Goal: Task Accomplishment & Management: Use online tool/utility

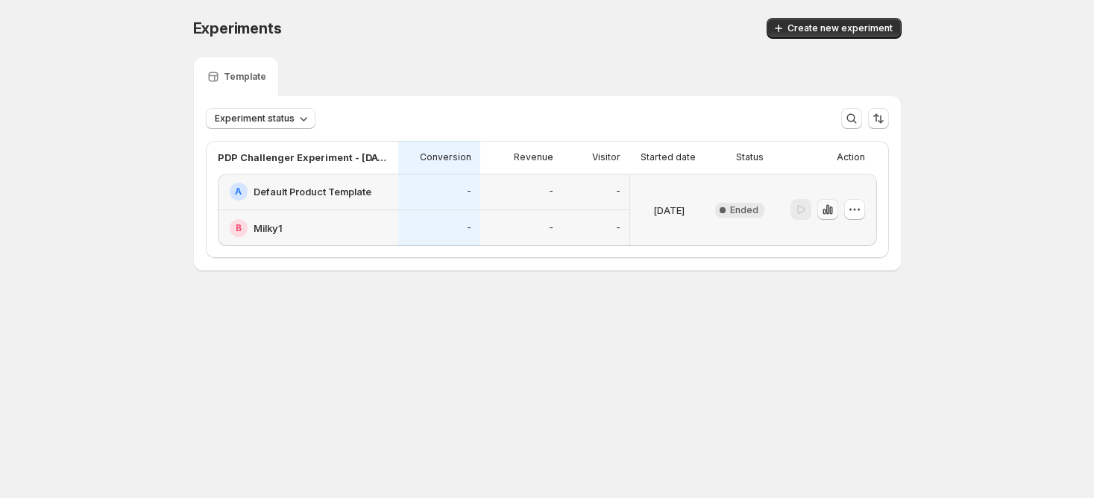
click at [829, 216] on icon "button" at bounding box center [827, 209] width 15 height 15
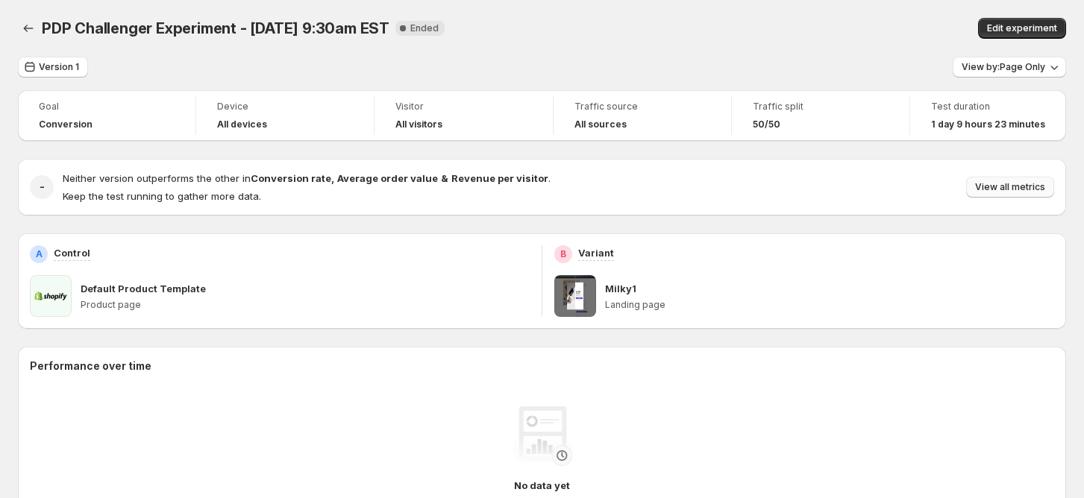
click at [1022, 179] on button "View all metrics" at bounding box center [1010, 187] width 88 height 21
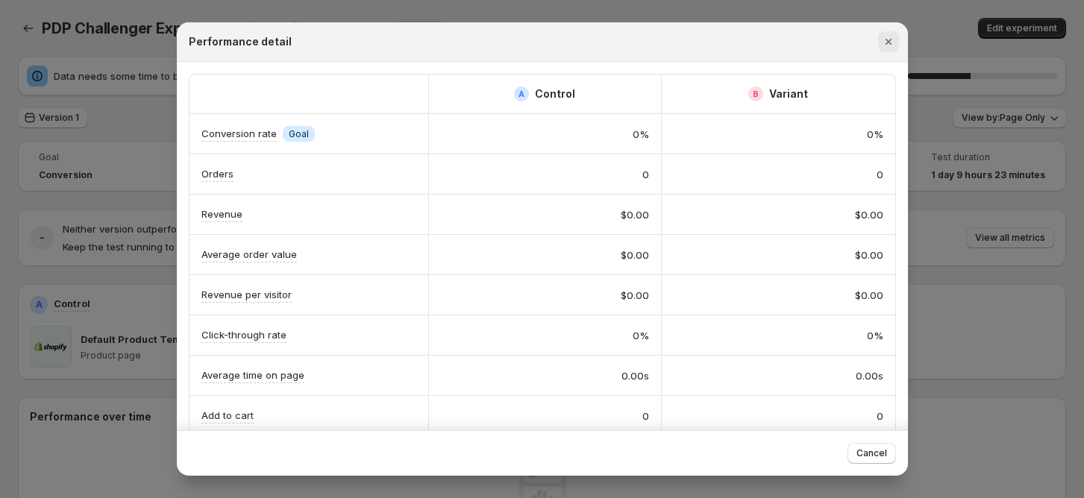
click at [890, 40] on icon "Close" at bounding box center [888, 42] width 6 height 6
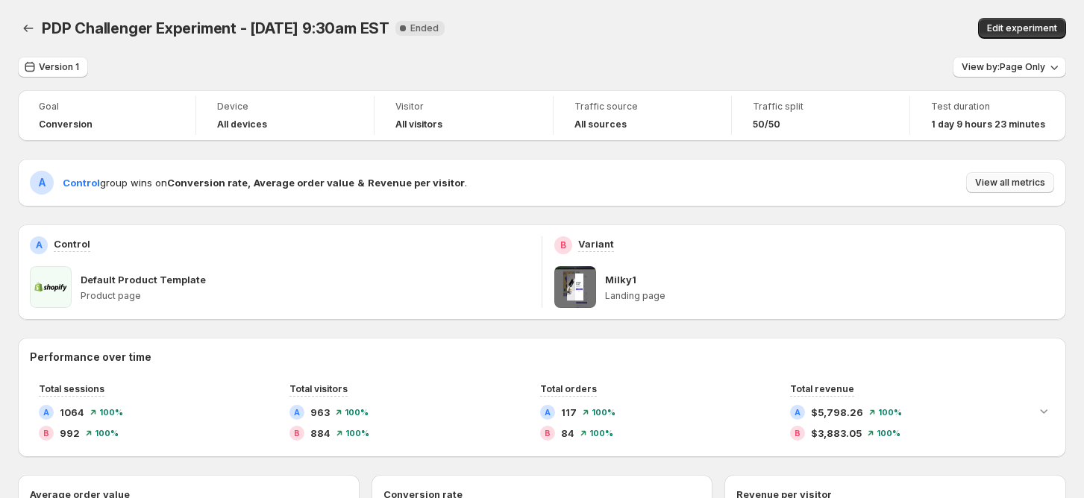
click at [1027, 184] on span "View all metrics" at bounding box center [1010, 183] width 70 height 12
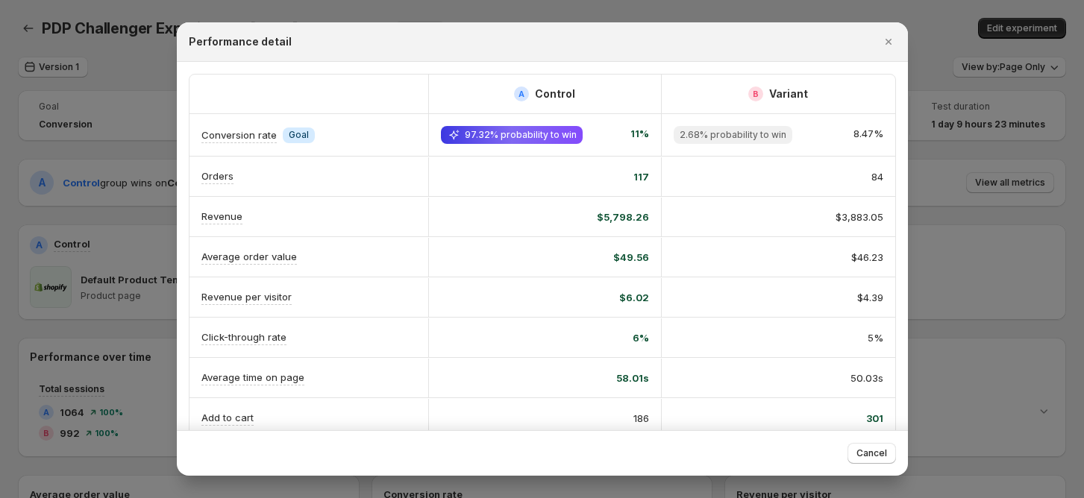
drag, startPoint x: 955, startPoint y: 175, endPoint x: 964, endPoint y: 146, distance: 29.7
click at [956, 174] on div at bounding box center [542, 249] width 1084 height 498
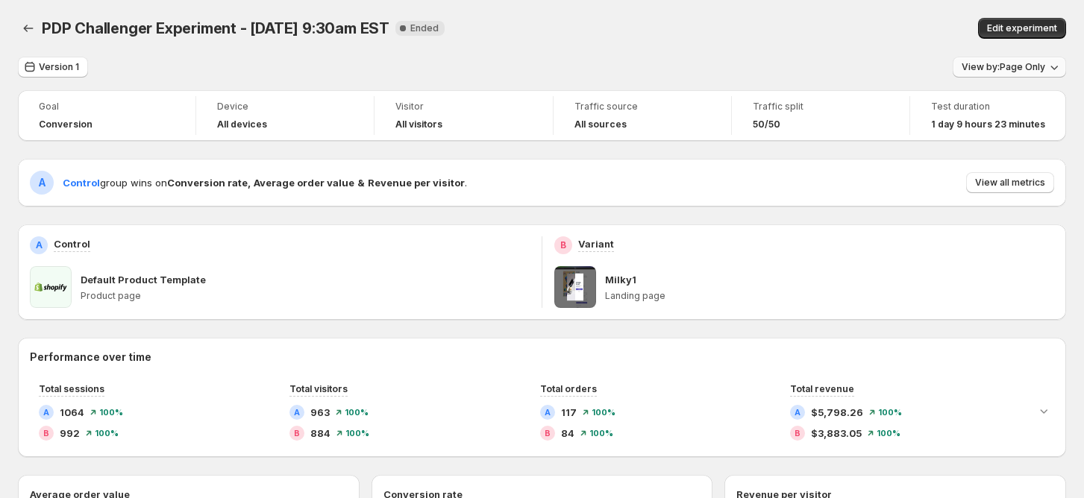
click at [1003, 72] on span "View by: Page Only" at bounding box center [1003, 67] width 84 height 12
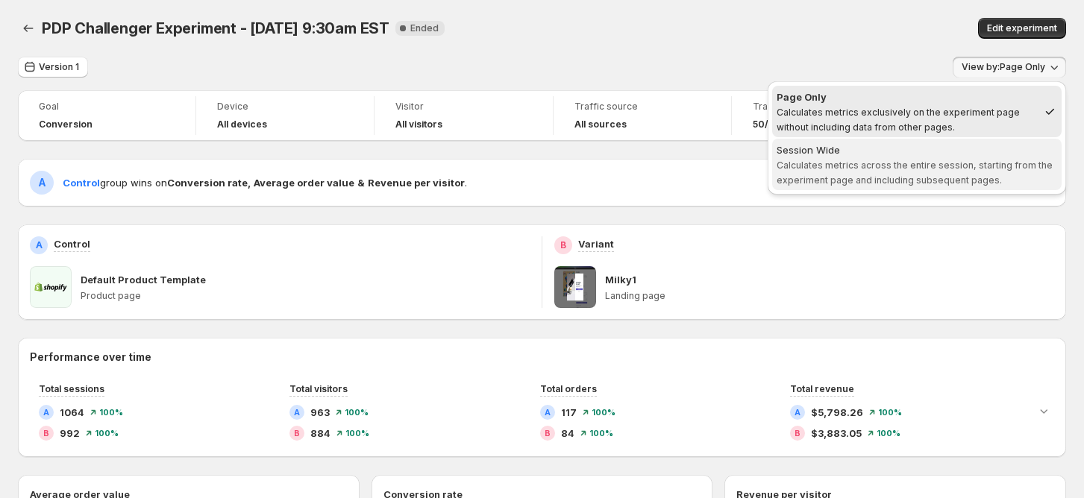
click at [913, 165] on span "Calculates metrics across the entire session, starting from the experiment page…" at bounding box center [914, 173] width 276 height 26
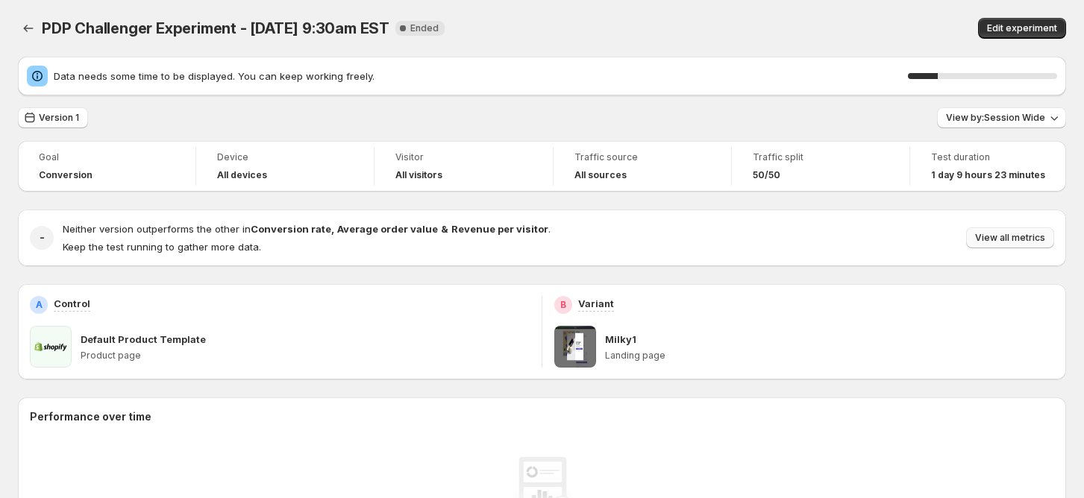
click at [1014, 248] on button "View all metrics" at bounding box center [1010, 237] width 88 height 21
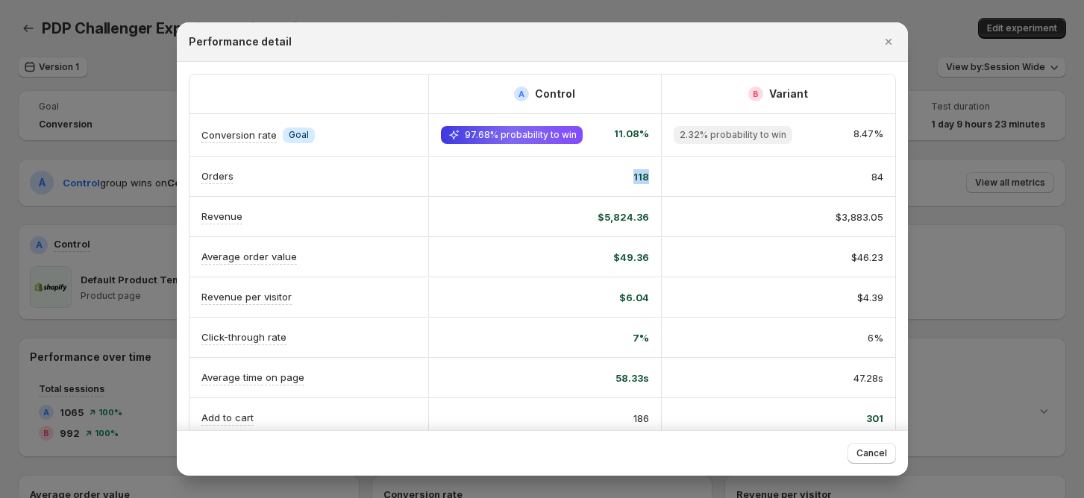
drag, startPoint x: 609, startPoint y: 174, endPoint x: 649, endPoint y: 173, distance: 40.3
click at [649, 173] on div "118" at bounding box center [544, 176] width 233 height 39
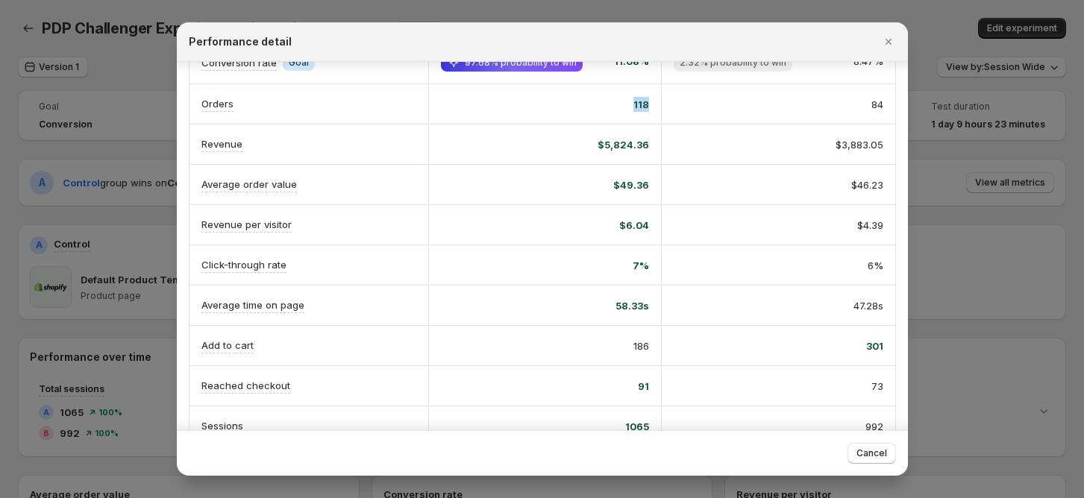
scroll to position [99, 0]
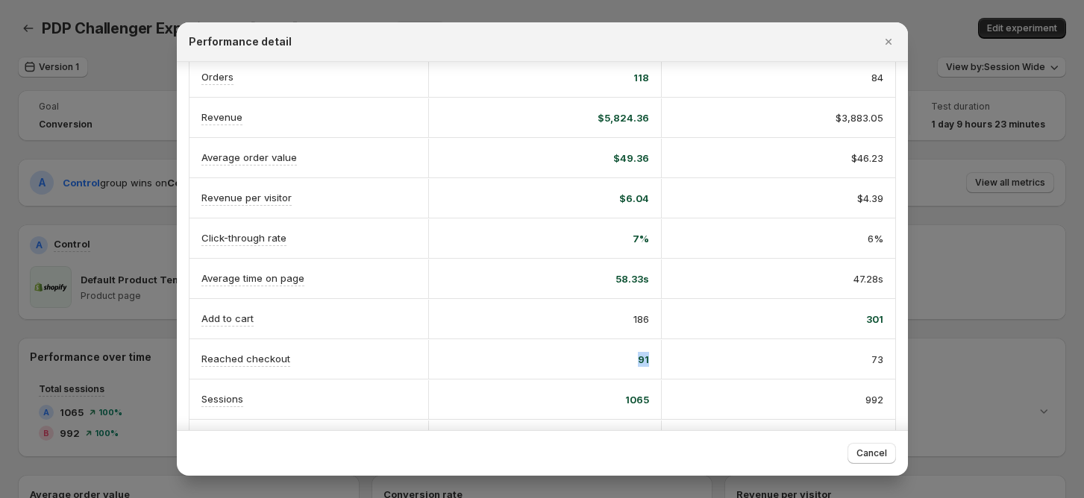
drag, startPoint x: 630, startPoint y: 356, endPoint x: 653, endPoint y: 349, distance: 23.4
click at [656, 358] on div "91" at bounding box center [544, 359] width 233 height 39
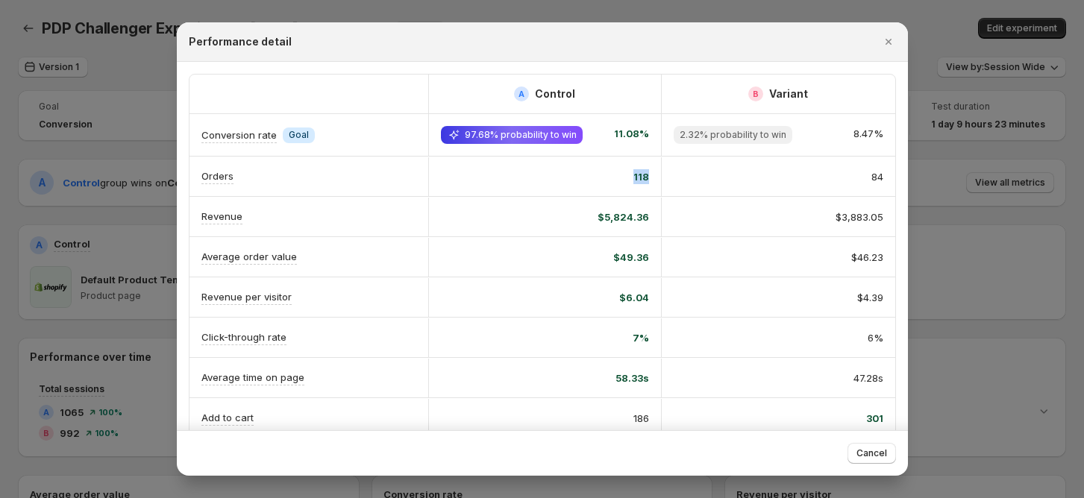
drag, startPoint x: 623, startPoint y: 172, endPoint x: 647, endPoint y: 186, distance: 28.8
click at [650, 176] on div "118" at bounding box center [544, 176] width 233 height 39
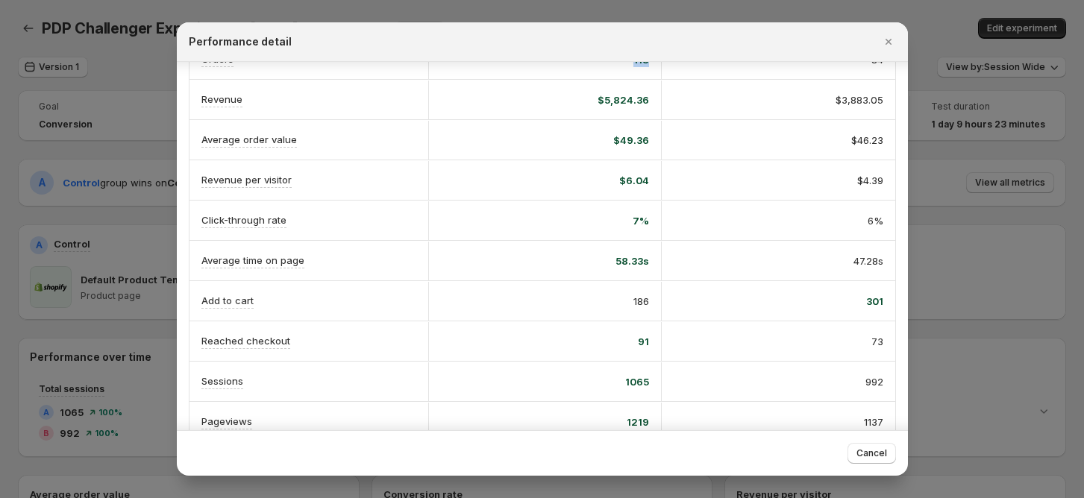
scroll to position [188, 0]
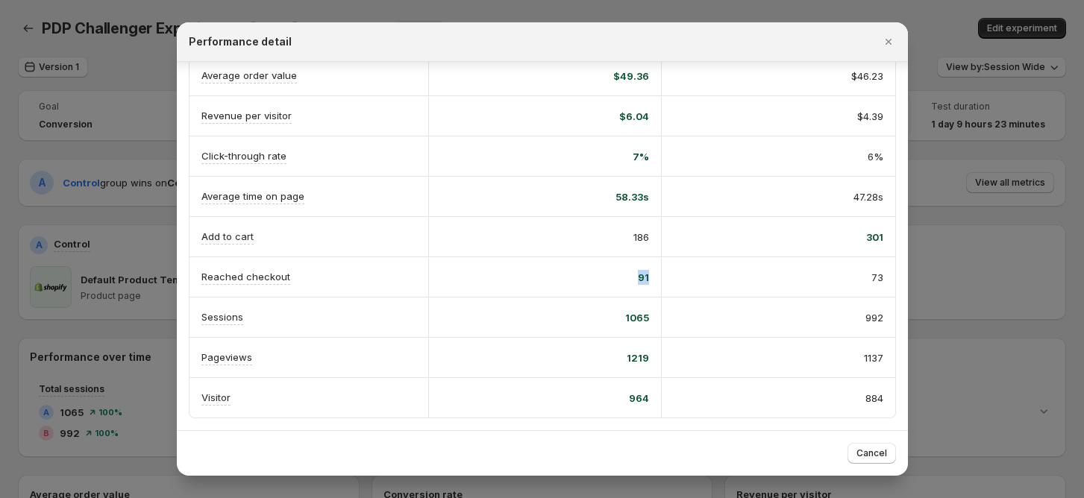
drag, startPoint x: 609, startPoint y: 269, endPoint x: 649, endPoint y: 268, distance: 40.3
click at [649, 268] on div "91" at bounding box center [544, 277] width 233 height 39
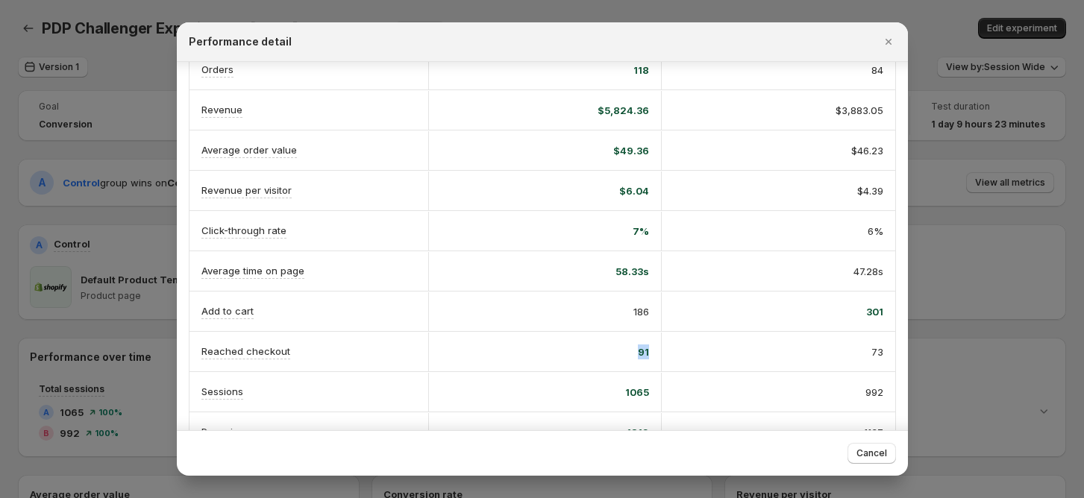
scroll to position [89, 0]
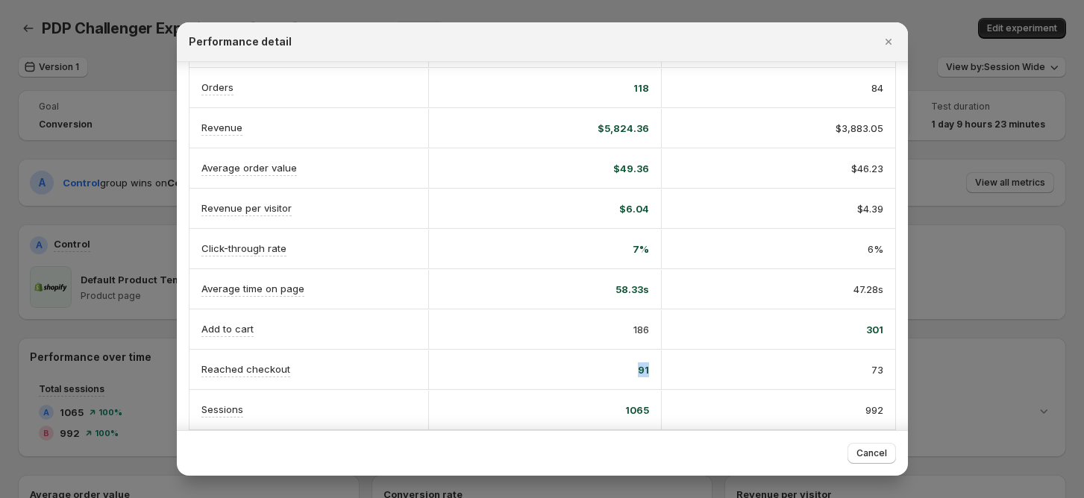
click at [549, 379] on div "91" at bounding box center [544, 370] width 233 height 39
click at [544, 358] on div "91" at bounding box center [544, 370] width 233 height 39
drag, startPoint x: 609, startPoint y: 369, endPoint x: 685, endPoint y: 379, distance: 76.7
click at [685, 379] on div "Reached checkout 91 73" at bounding box center [542, 370] width 706 height 40
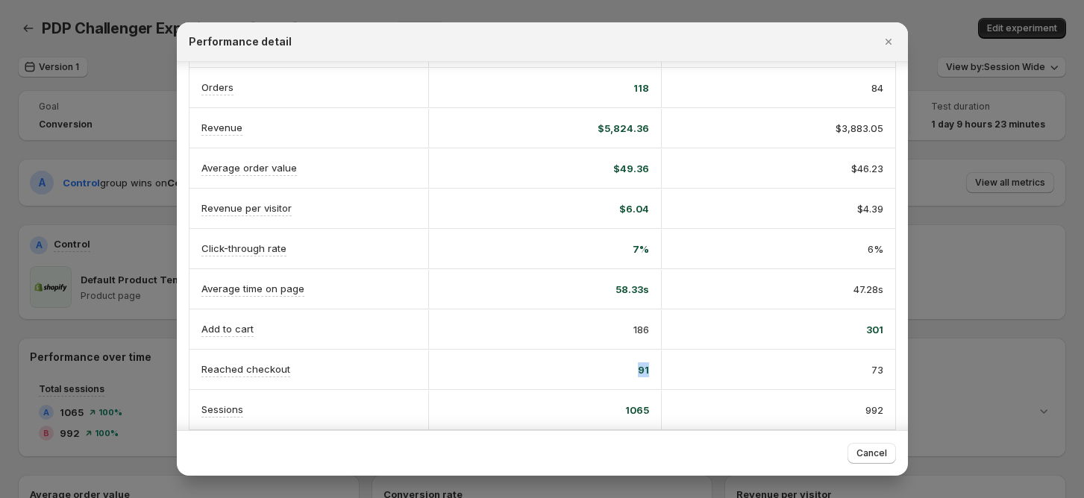
click at [626, 367] on div "91" at bounding box center [545, 369] width 208 height 15
drag, startPoint x: 622, startPoint y: 87, endPoint x: 650, endPoint y: 85, distance: 28.4
click at [650, 85] on div "118" at bounding box center [544, 88] width 233 height 39
drag, startPoint x: 632, startPoint y: 363, endPoint x: 644, endPoint y: 365, distance: 12.1
click at [644, 365] on div "91" at bounding box center [544, 370] width 233 height 39
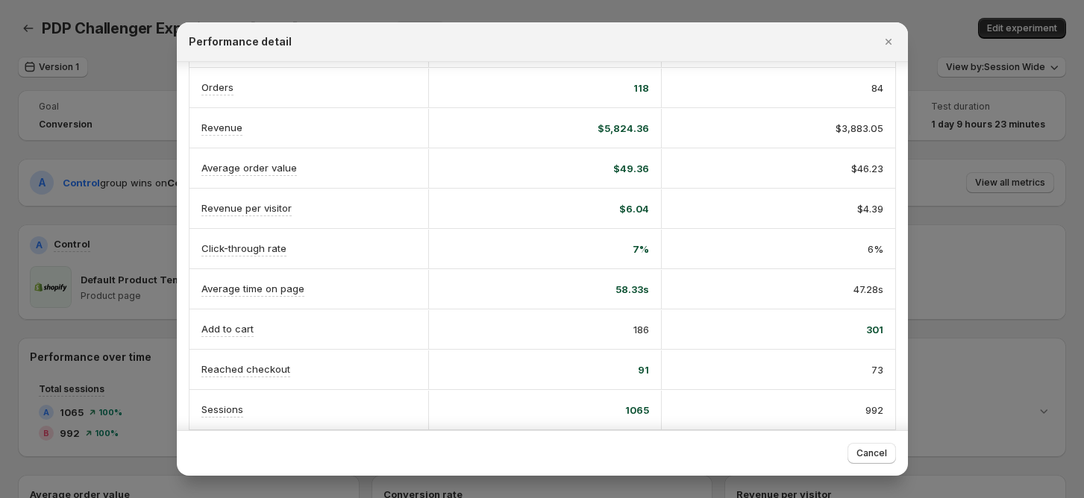
click at [626, 365] on div "91" at bounding box center [545, 369] width 208 height 15
drag, startPoint x: 615, startPoint y: 367, endPoint x: 641, endPoint y: 368, distance: 26.9
click at [641, 368] on div "91" at bounding box center [544, 370] width 233 height 39
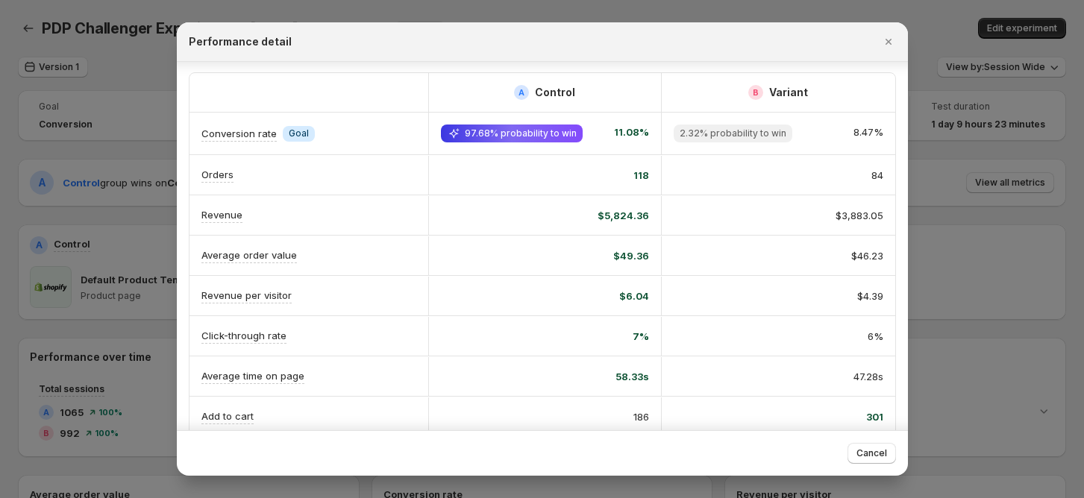
scroll to position [0, 0]
click at [894, 45] on icon "Close" at bounding box center [888, 41] width 15 height 15
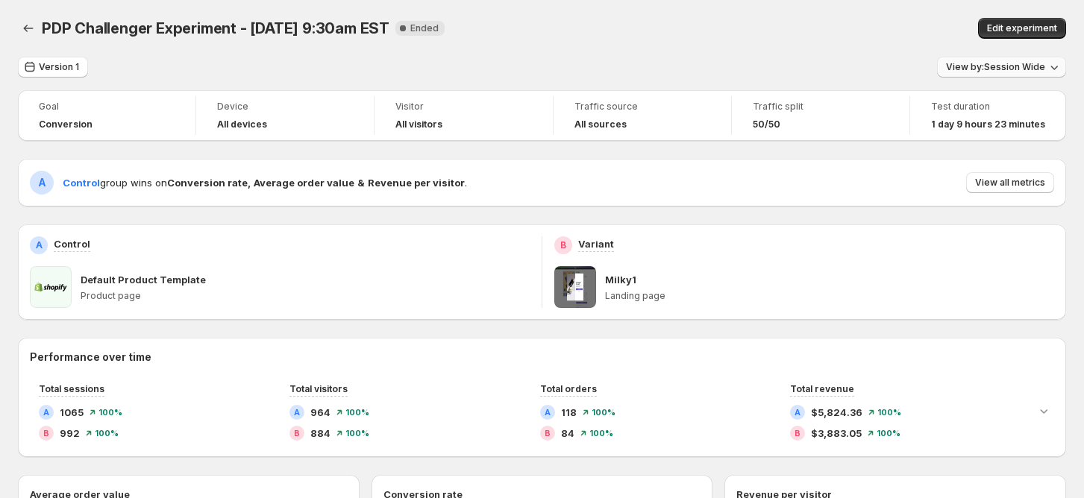
click at [1031, 61] on span "View by: Session Wide" at bounding box center [995, 67] width 99 height 12
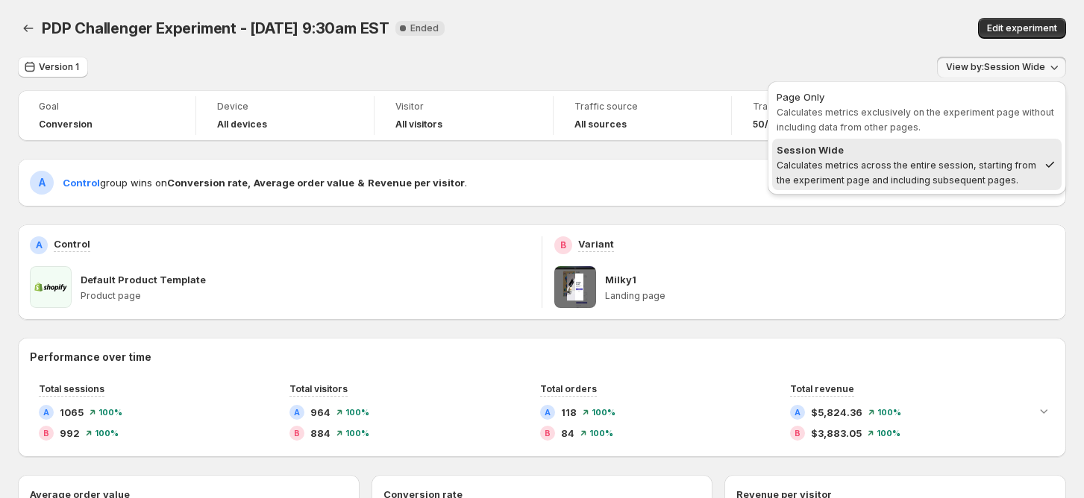
click at [1019, 63] on span "View by: Session Wide" at bounding box center [995, 67] width 99 height 12
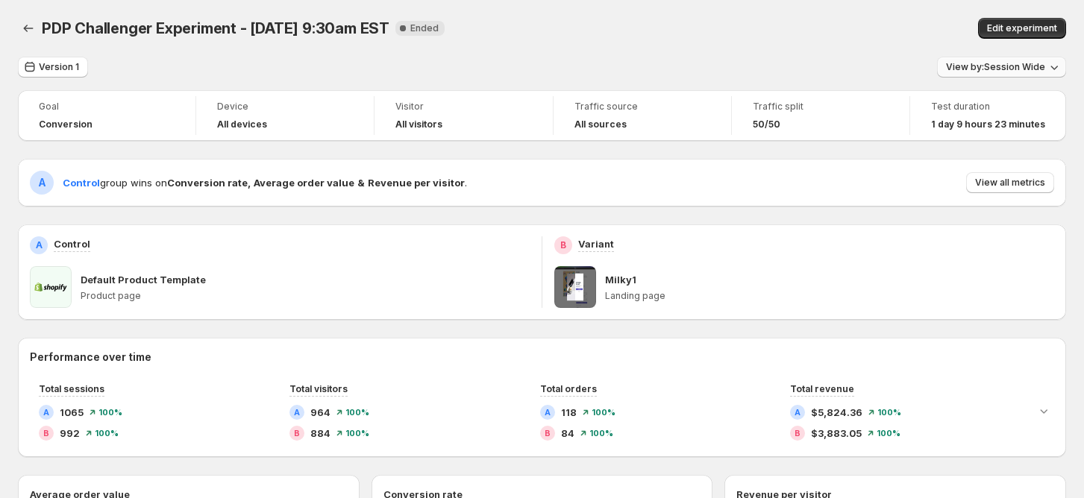
click at [1020, 61] on span "View by: Session Wide" at bounding box center [995, 67] width 99 height 12
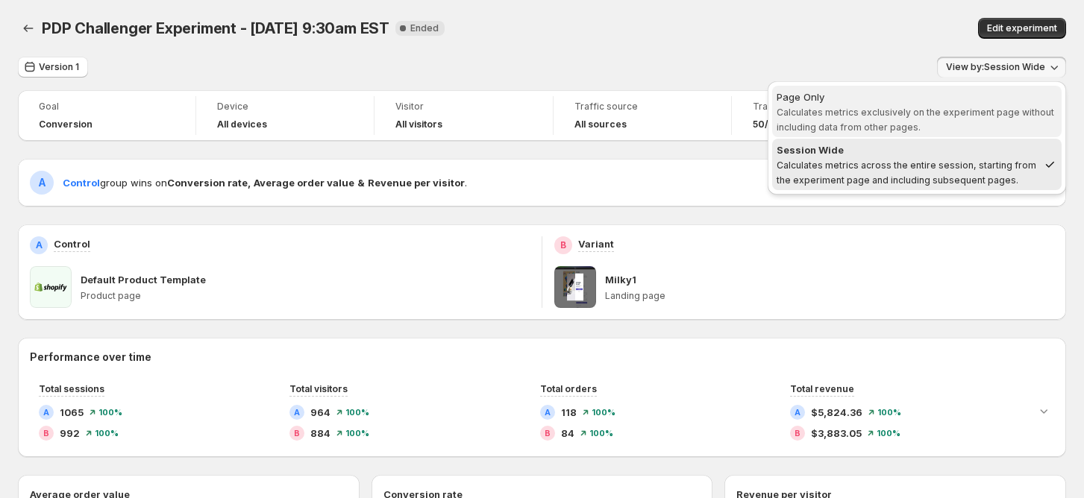
click at [943, 99] on div "Page Only" at bounding box center [916, 96] width 280 height 15
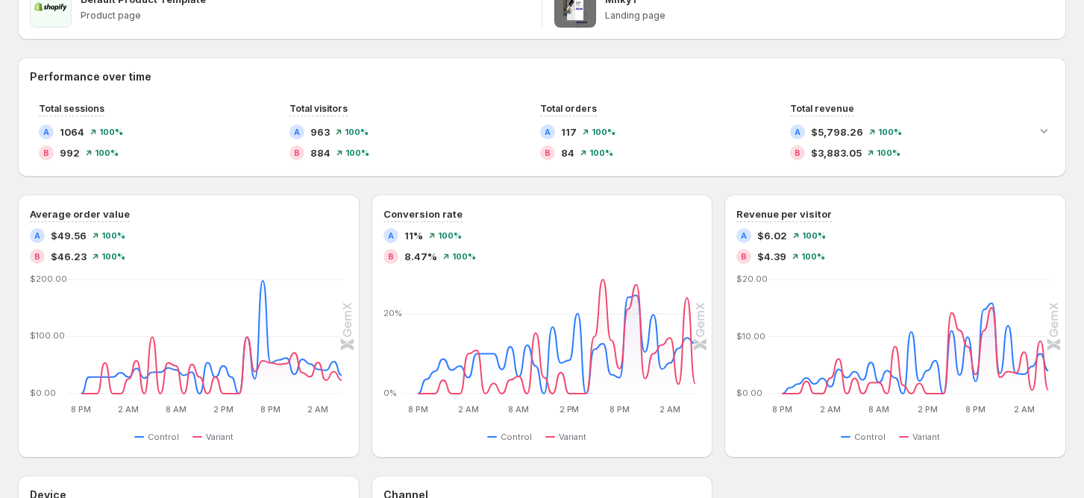
scroll to position [198, 0]
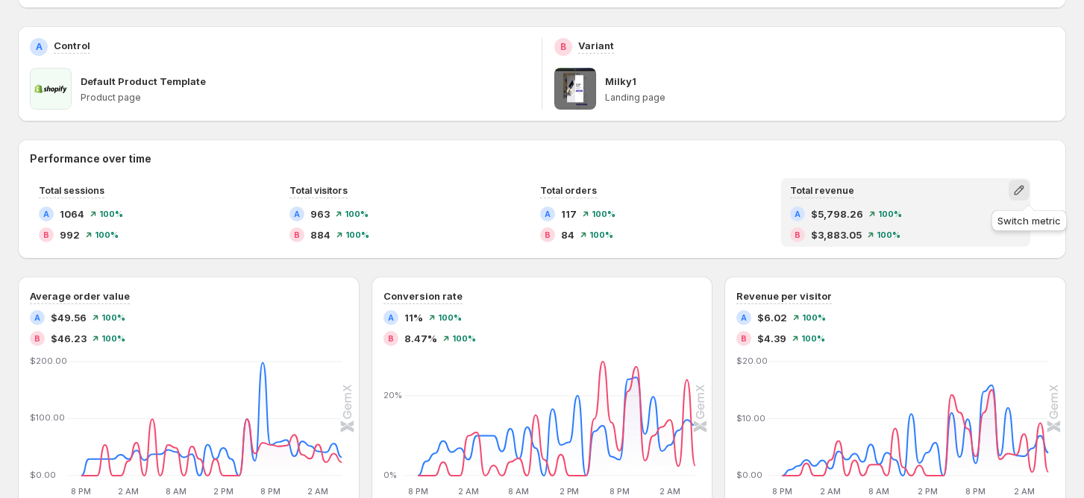
click at [1023, 188] on icon "button" at bounding box center [1019, 191] width 10 height 10
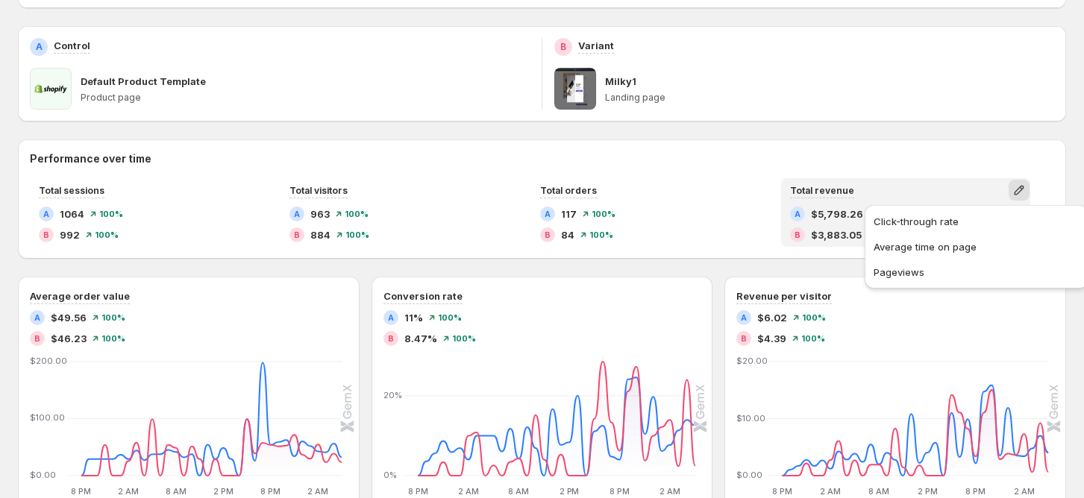
click at [1026, 189] on icon "button" at bounding box center [1018, 190] width 15 height 15
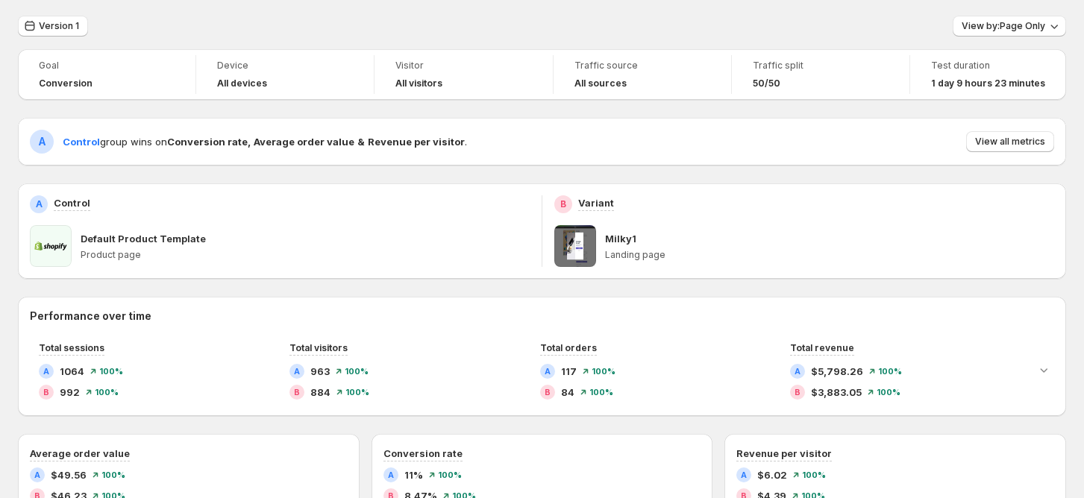
scroll to position [0, 0]
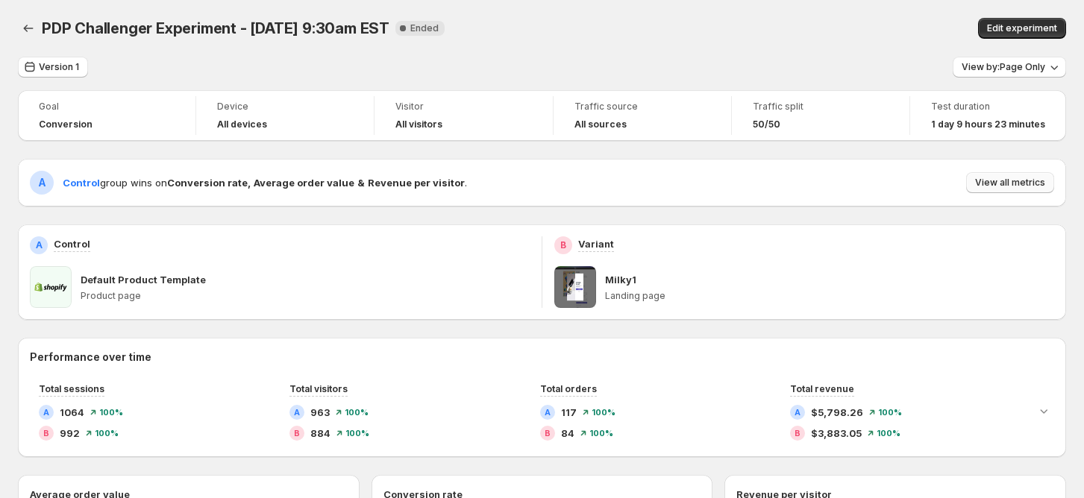
click at [1017, 182] on span "View all metrics" at bounding box center [1010, 183] width 70 height 12
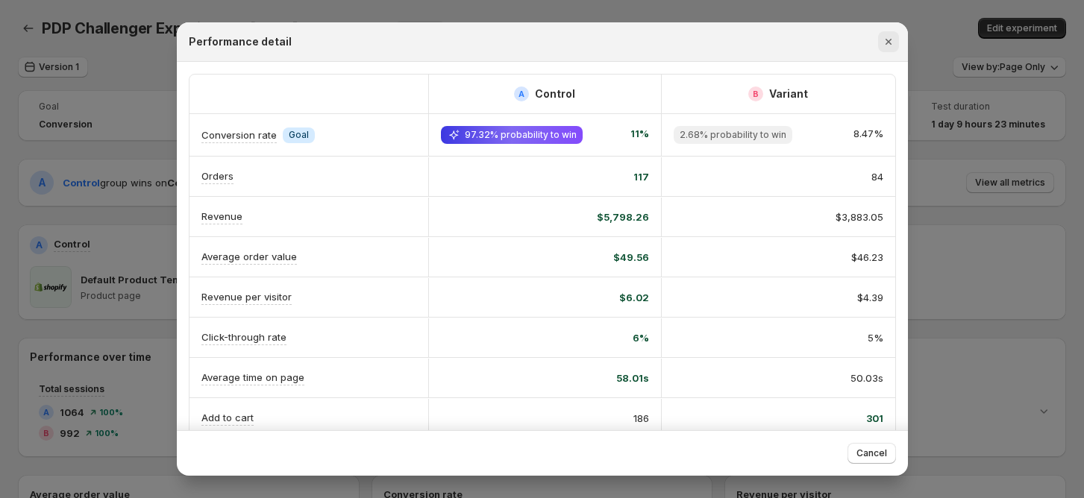
click at [883, 37] on icon "Close" at bounding box center [888, 41] width 15 height 15
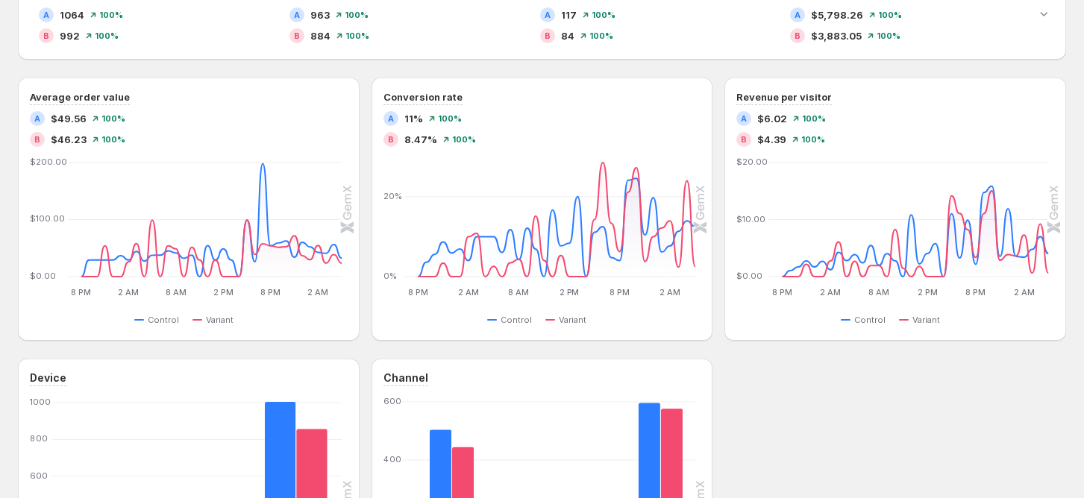
scroll to position [198, 0]
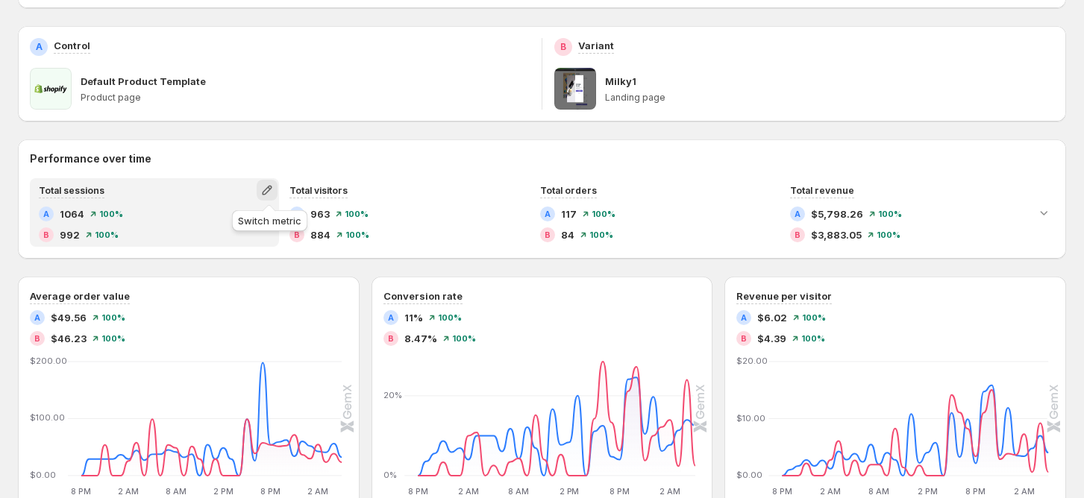
click at [274, 184] on icon "button" at bounding box center [267, 190] width 15 height 15
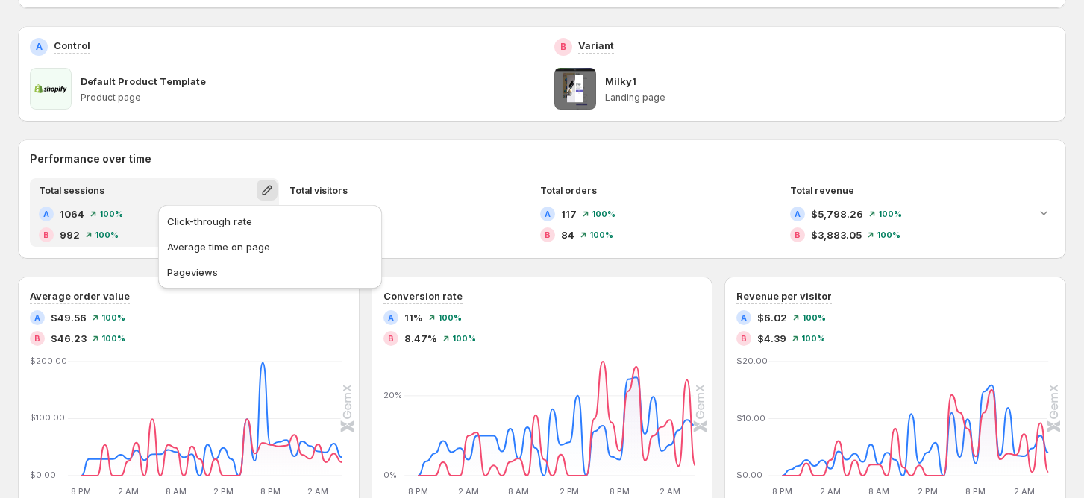
click at [274, 184] on icon "button" at bounding box center [267, 190] width 15 height 15
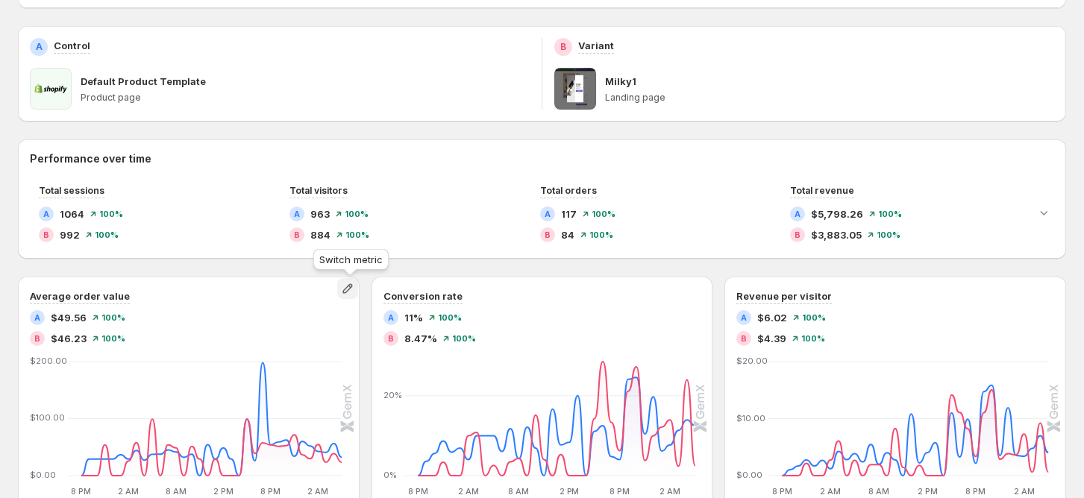
click at [345, 289] on icon "button" at bounding box center [347, 288] width 15 height 15
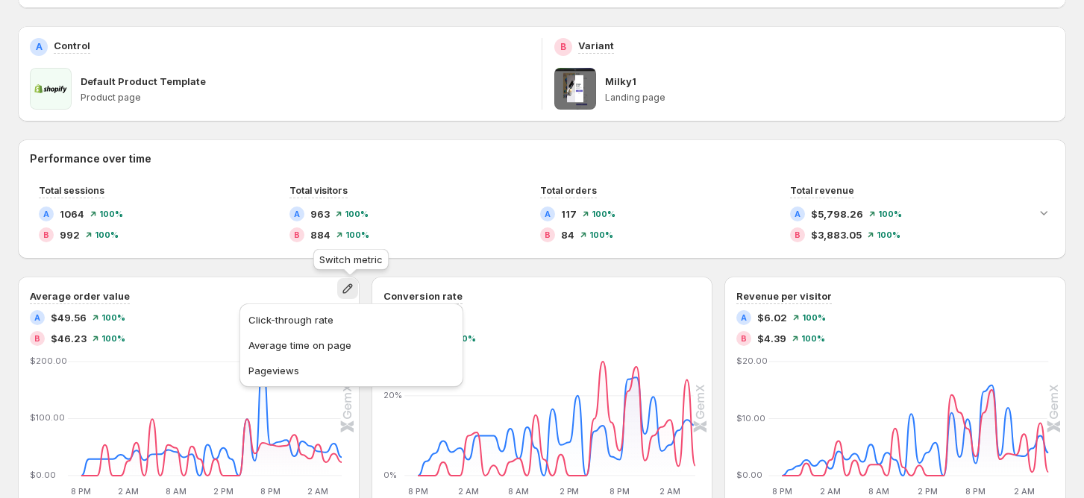
click at [342, 289] on button "button" at bounding box center [347, 288] width 21 height 21
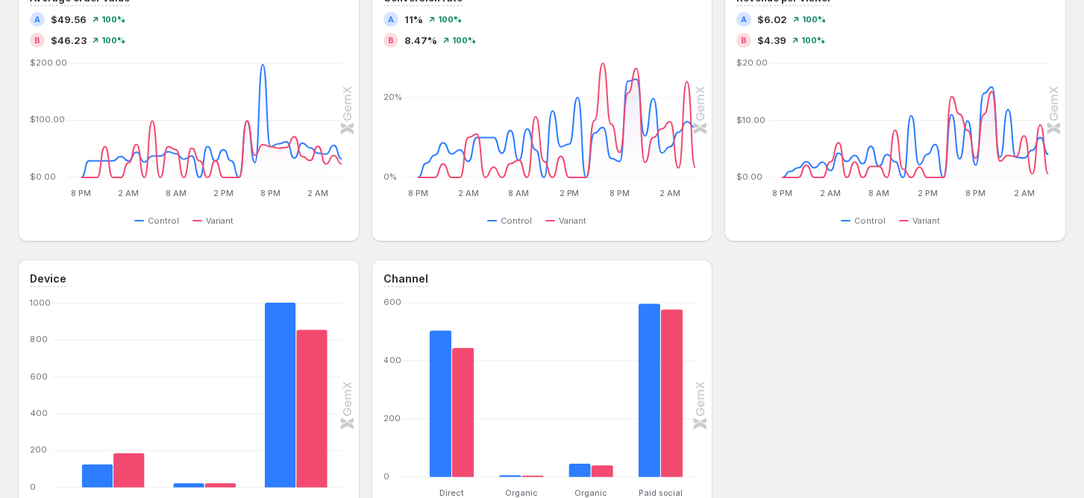
scroll to position [0, 0]
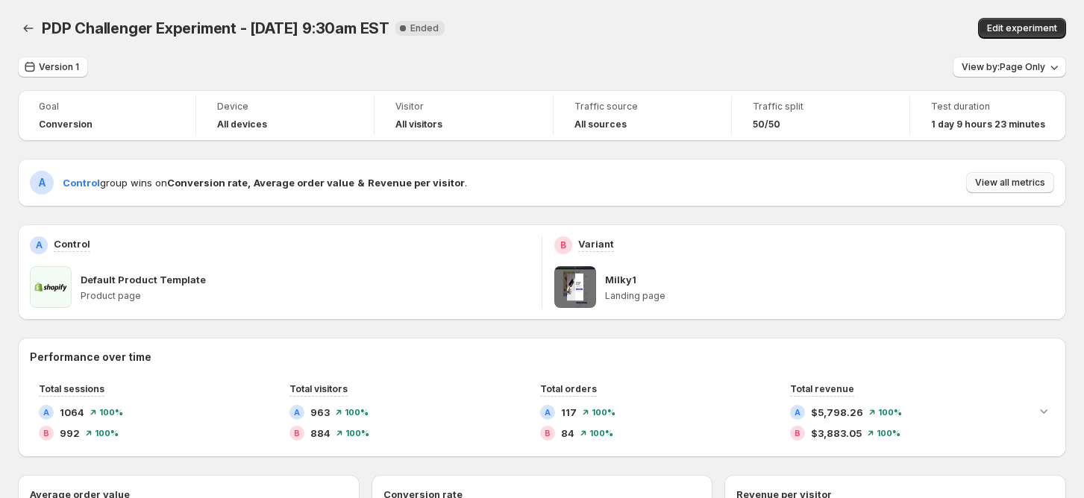
click at [1027, 188] on span "View all metrics" at bounding box center [1010, 183] width 70 height 12
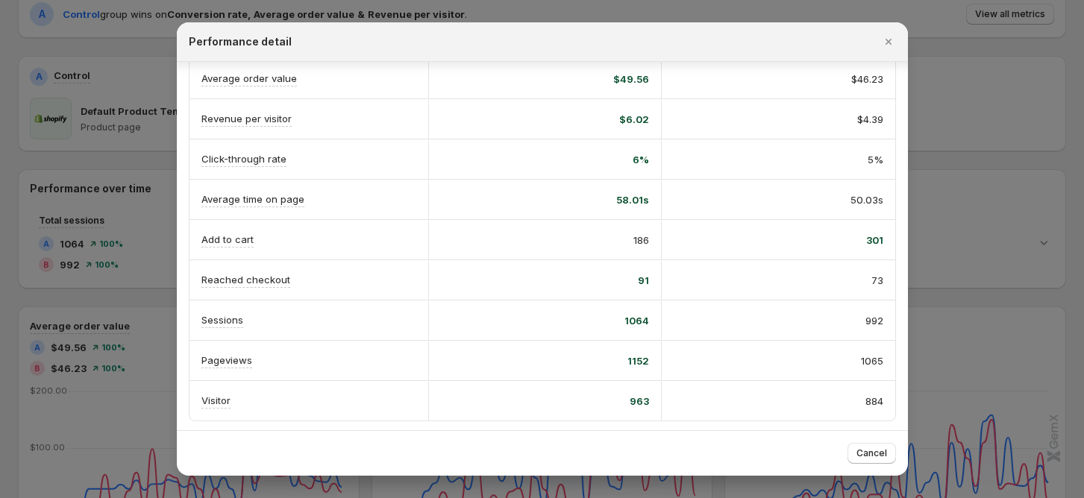
scroll to position [198, 0]
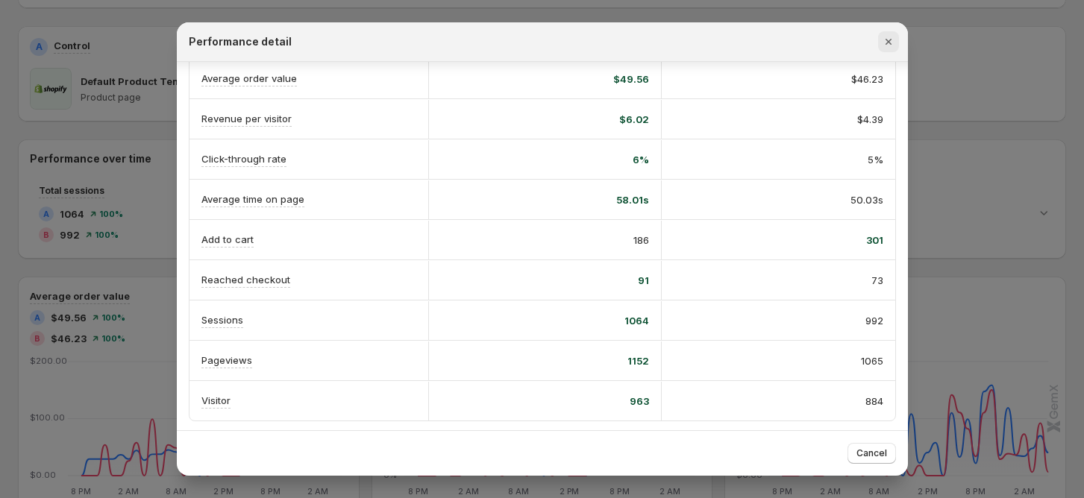
click at [893, 41] on icon "Close" at bounding box center [888, 41] width 15 height 15
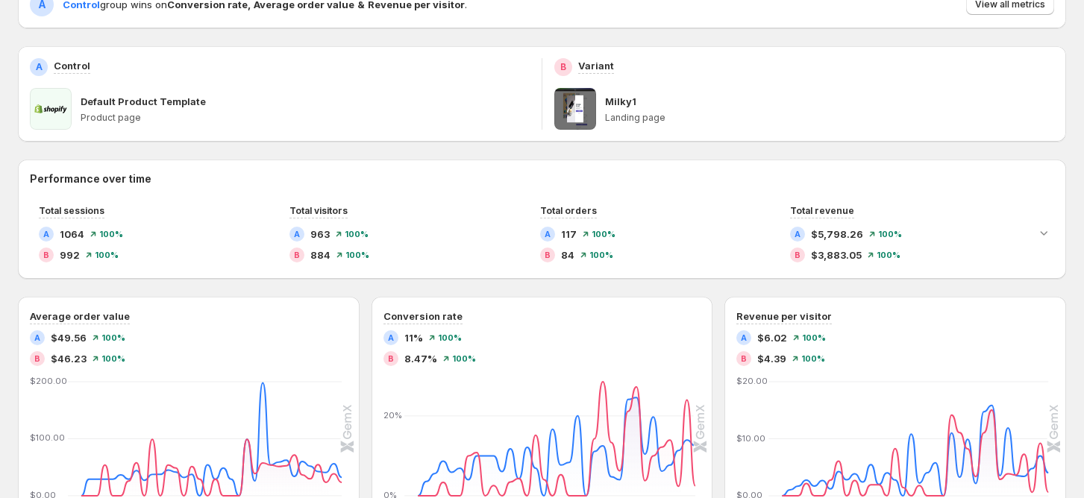
scroll to position [298, 0]
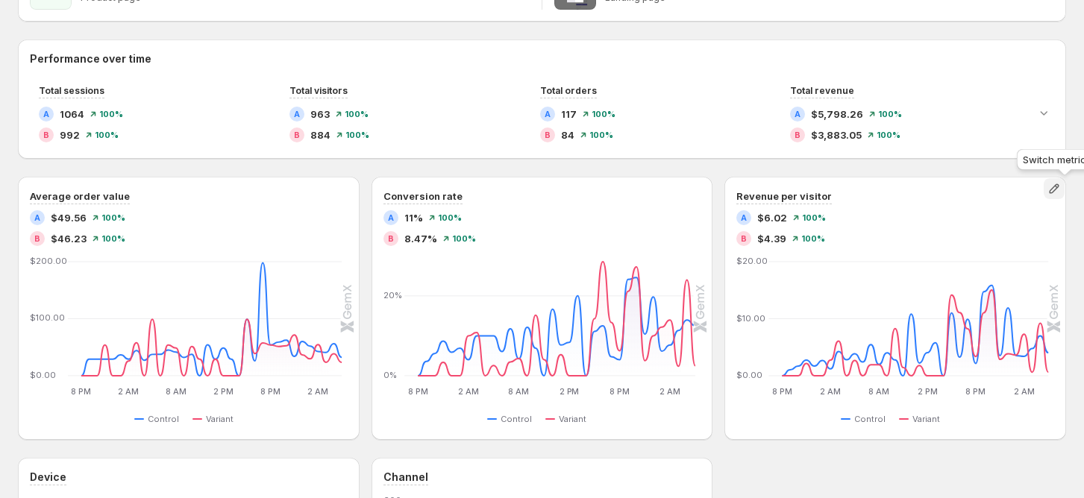
click at [1061, 190] on icon "button" at bounding box center [1053, 188] width 15 height 15
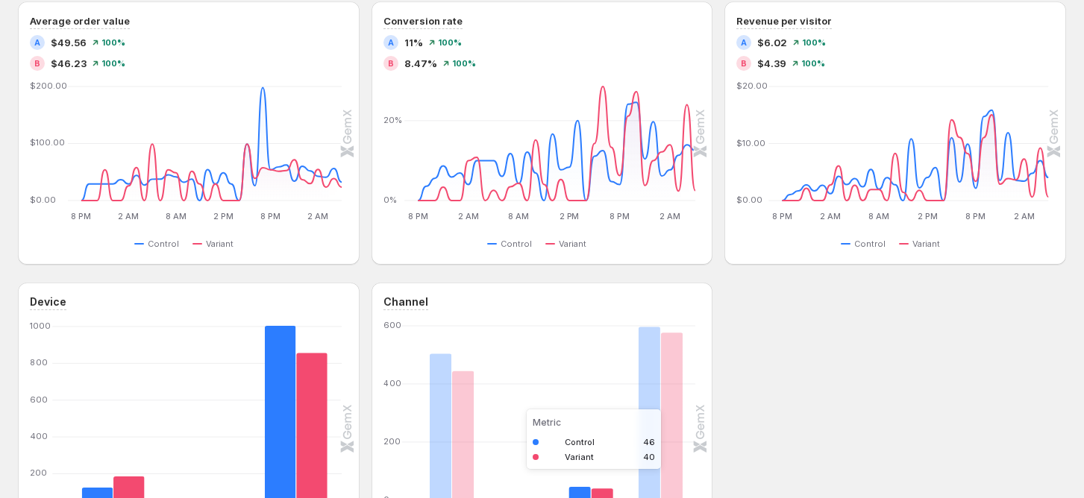
scroll to position [333, 0]
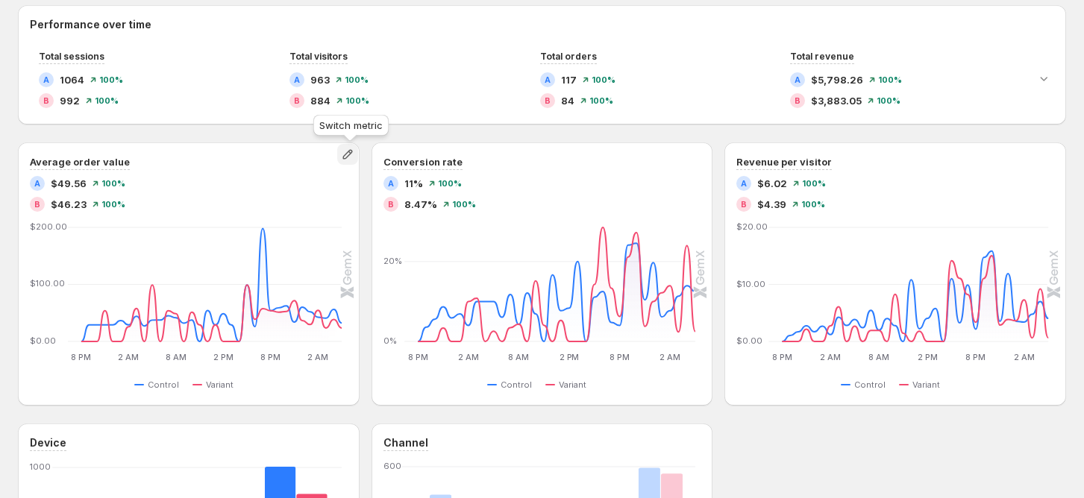
click at [350, 151] on icon "button" at bounding box center [347, 154] width 15 height 15
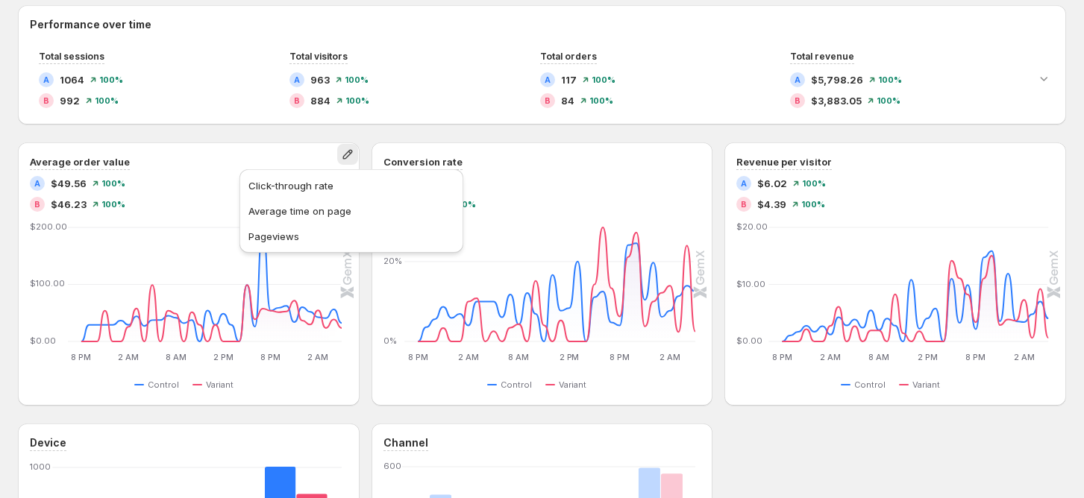
click at [352, 152] on icon "button" at bounding box center [347, 154] width 15 height 15
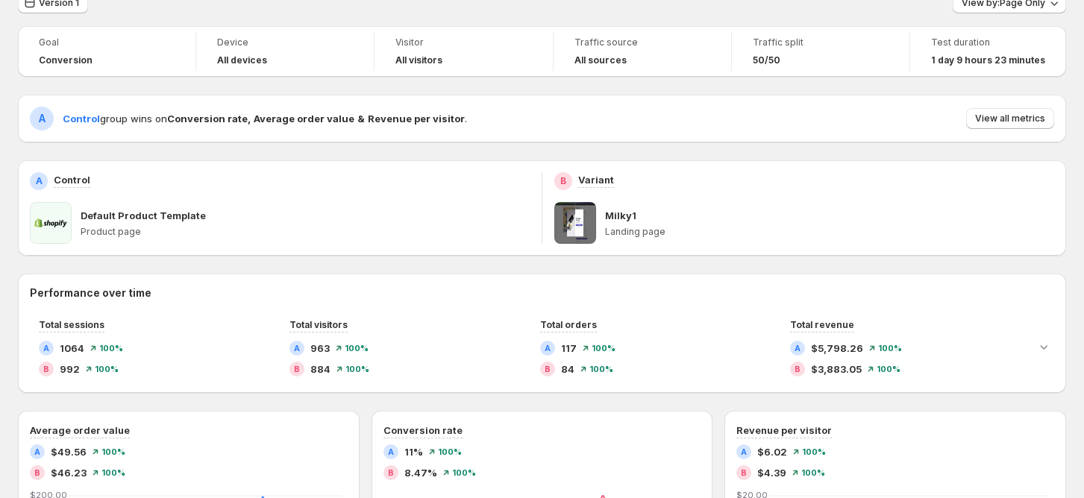
scroll to position [34, 0]
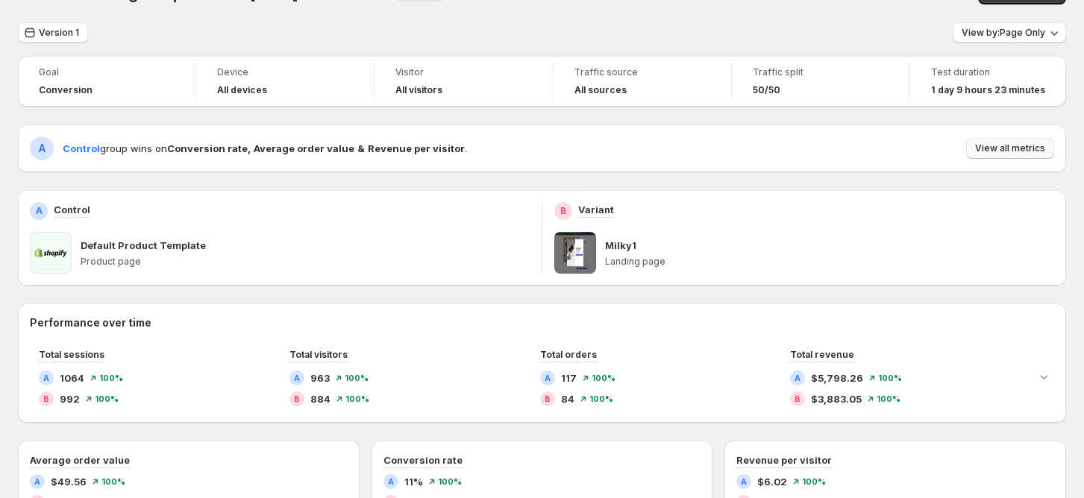
click at [1028, 152] on span "View all metrics" at bounding box center [1010, 148] width 70 height 12
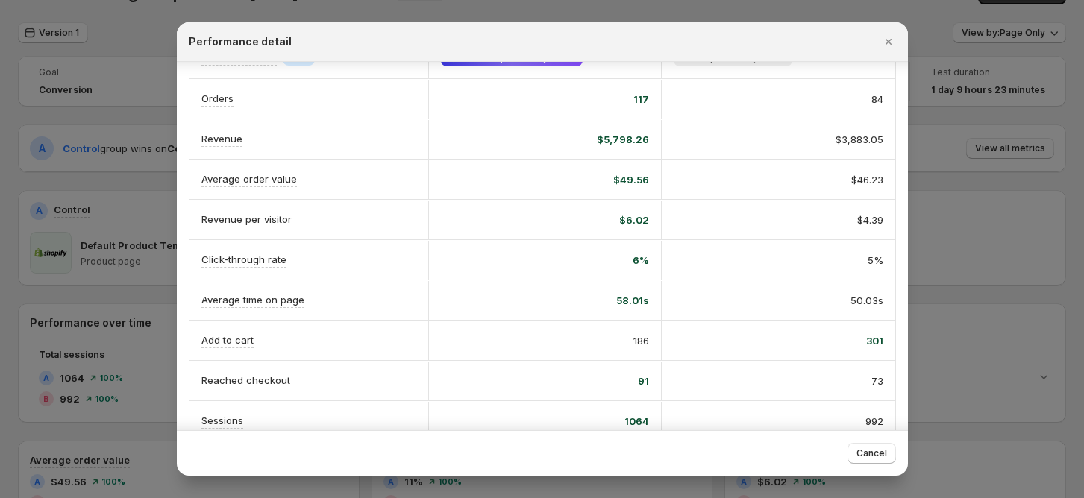
scroll to position [0, 0]
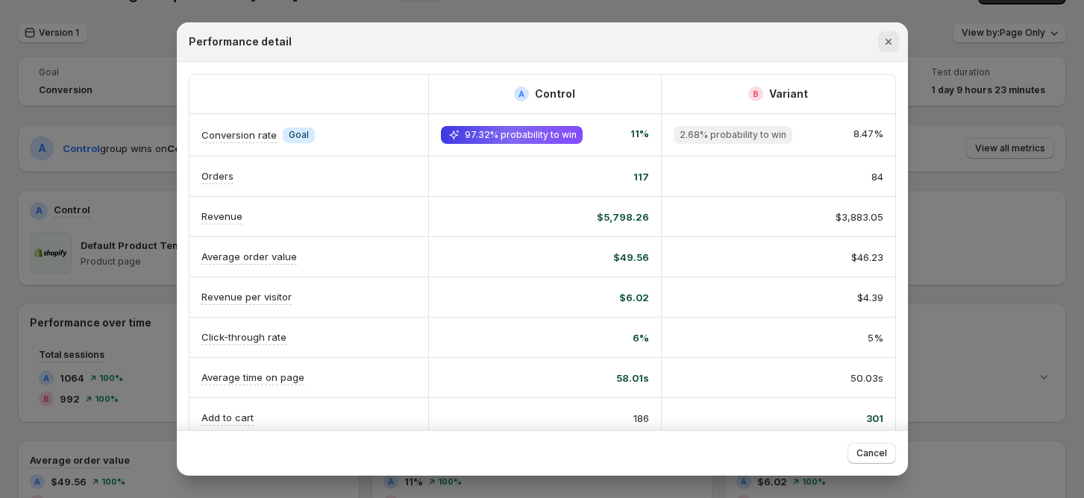
click at [885, 41] on icon "Close" at bounding box center [888, 41] width 15 height 15
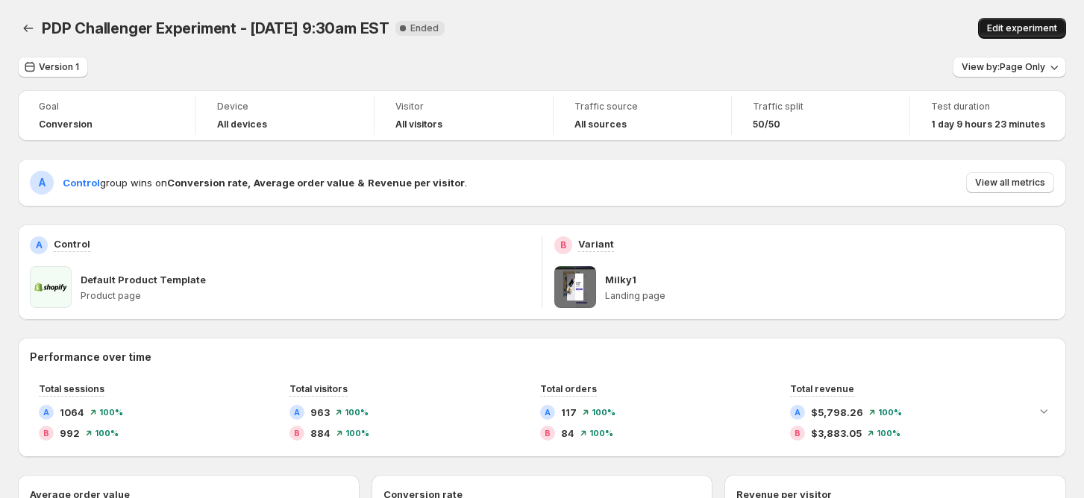
click at [1032, 26] on span "Edit experiment" at bounding box center [1022, 28] width 70 height 12
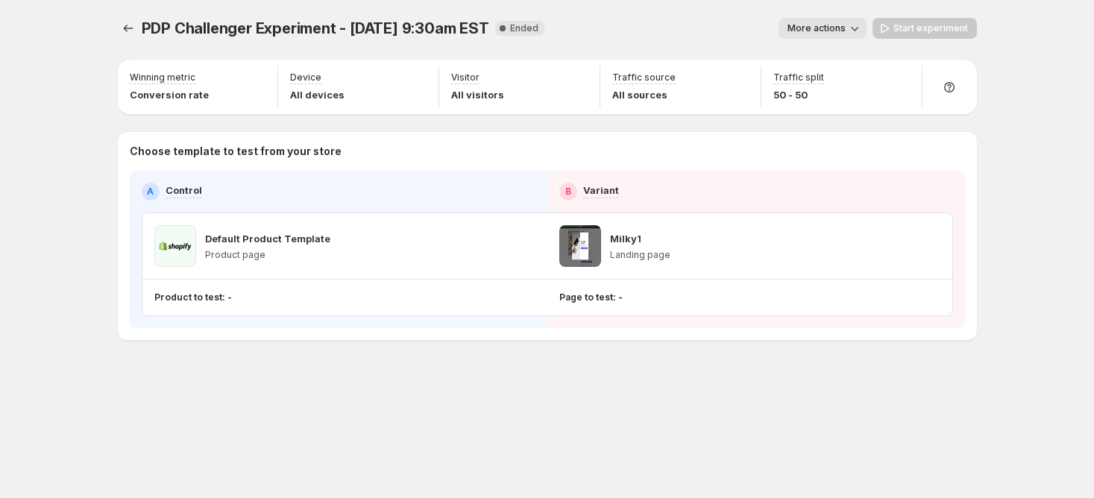
click at [517, 251] on div "Default Product Template Product page" at bounding box center [344, 246] width 381 height 42
click at [37, 196] on div "PDP Challenger Experiment - [DATE] 9:30am EST. This page is ready PDP Challenge…" at bounding box center [547, 249] width 1094 height 498
click at [245, 301] on p "Products to test: 1 product" at bounding box center [215, 298] width 122 height 12
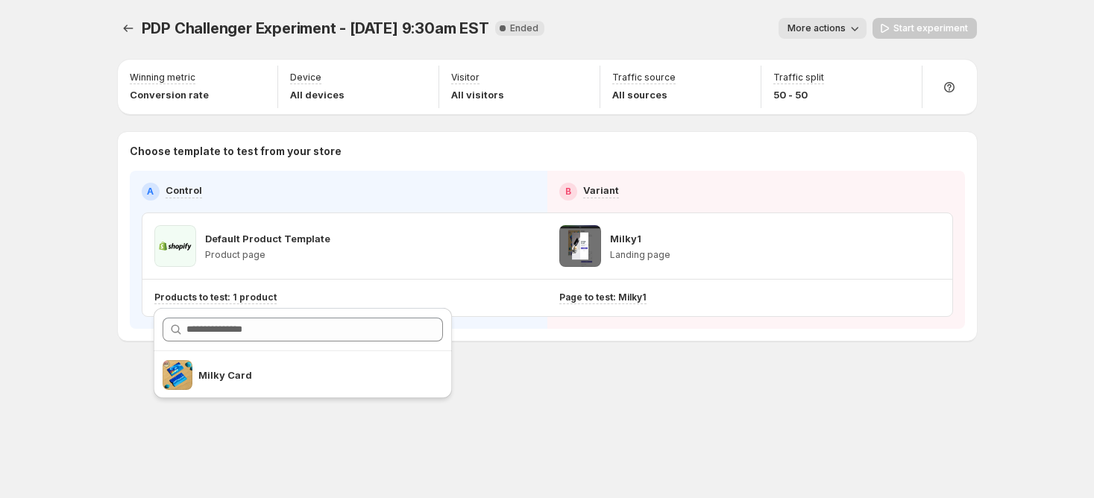
click at [531, 151] on p "Choose template to test from your store" at bounding box center [547, 151] width 835 height 15
